Goal: Task Accomplishment & Management: Use online tool/utility

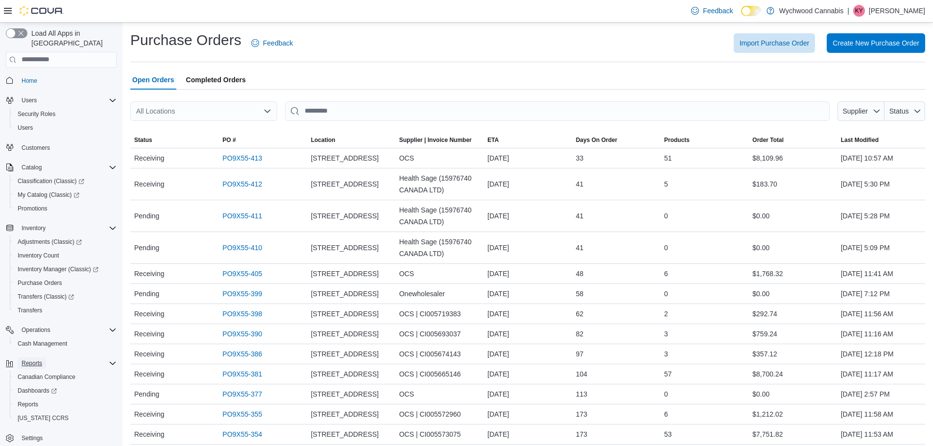
click at [46, 357] on button "Reports" at bounding box center [32, 363] width 28 height 12
click at [26, 359] on span "Reports" at bounding box center [32, 363] width 21 height 8
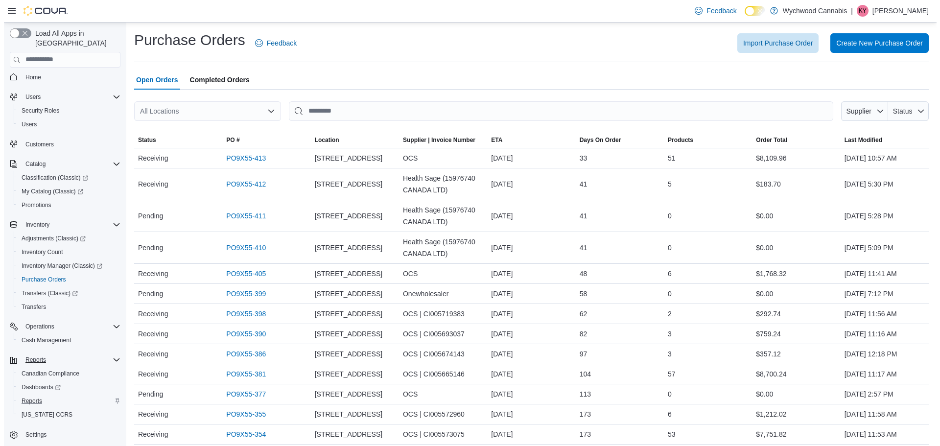
scroll to position [4, 0]
click at [26, 396] on span "Reports" at bounding box center [28, 400] width 21 height 8
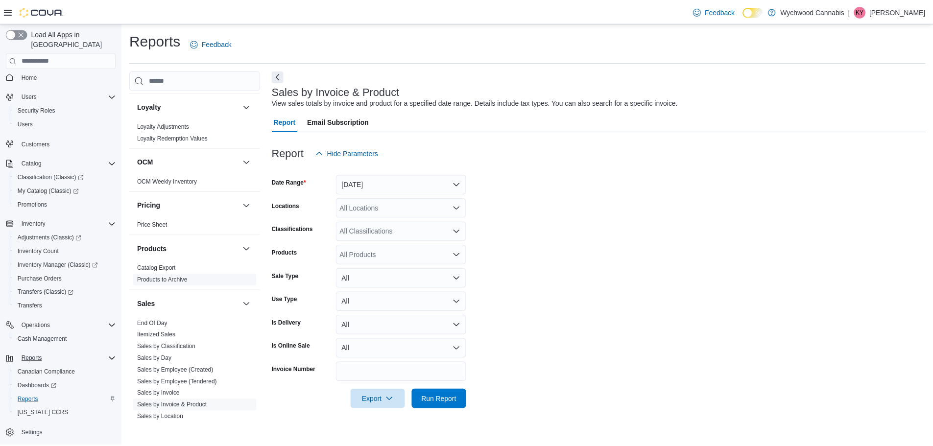
scroll to position [539, 0]
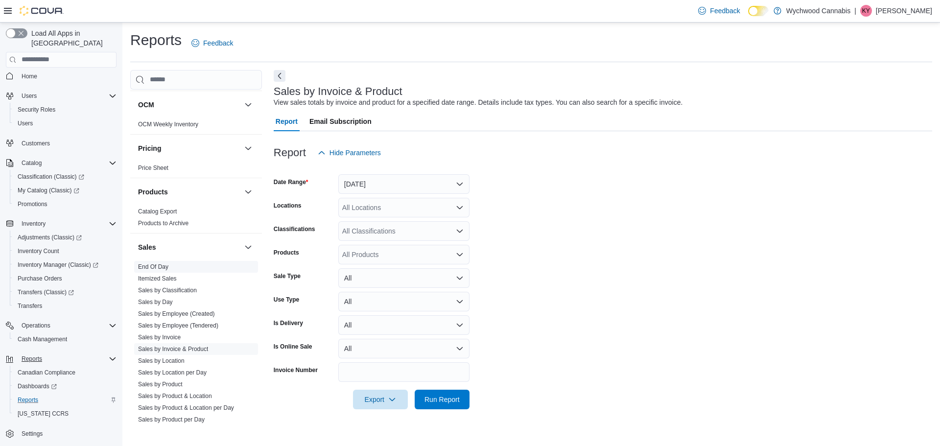
click at [152, 264] on link "End Of Day" at bounding box center [153, 266] width 30 height 7
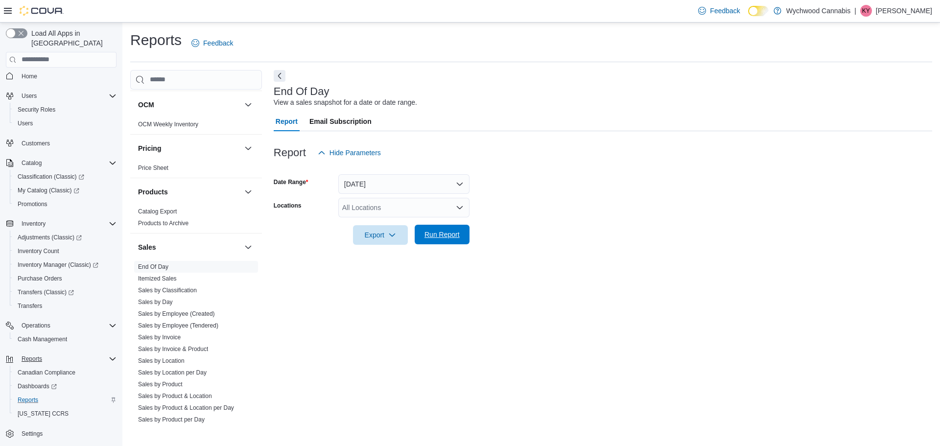
click at [456, 233] on span "Run Report" at bounding box center [442, 235] width 35 height 10
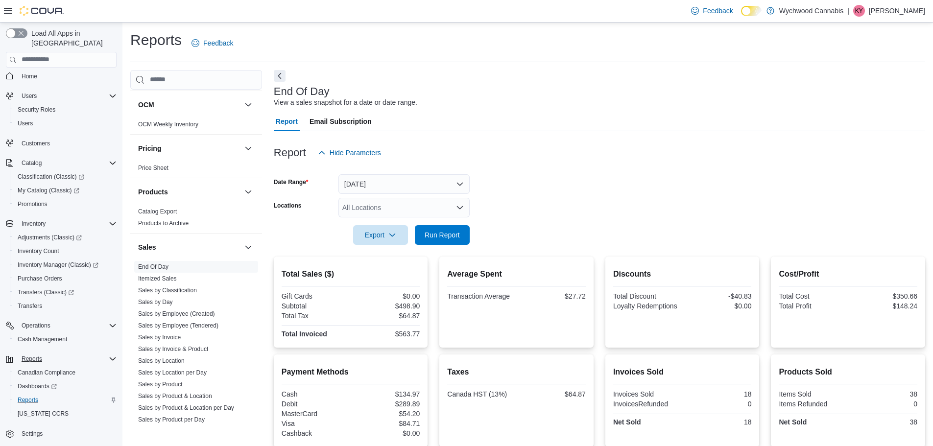
drag, startPoint x: 449, startPoint y: 381, endPoint x: 668, endPoint y: 138, distance: 328.0
click at [668, 138] on div at bounding box center [599, 137] width 651 height 12
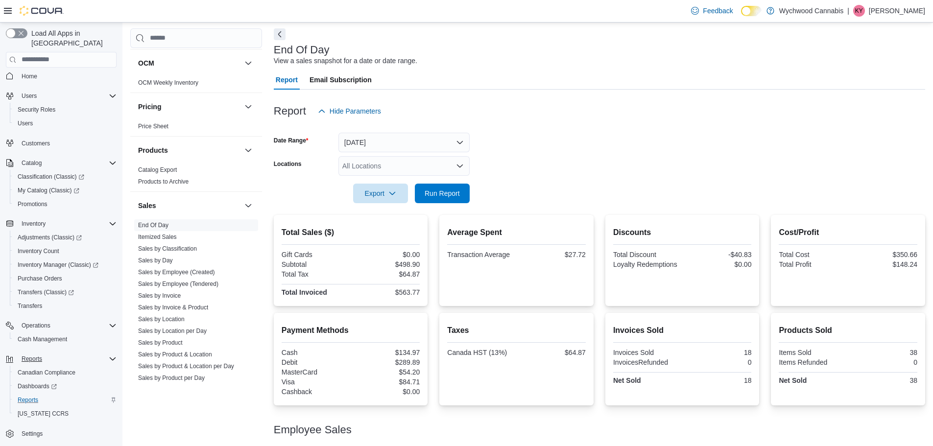
scroll to position [83, 0]
